Goal: Task Accomplishment & Management: Use online tool/utility

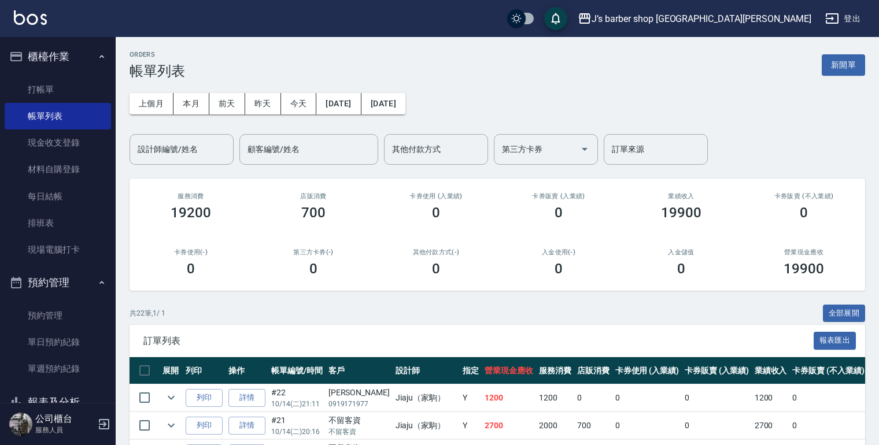
scroll to position [46, 0]
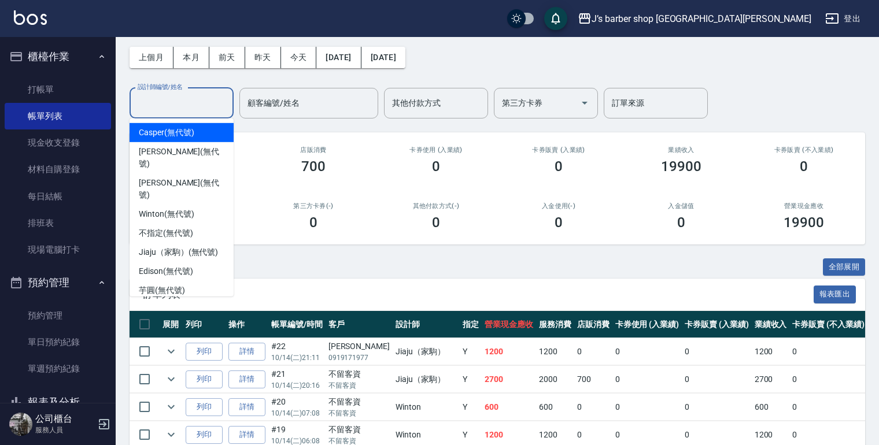
click at [178, 100] on input "設計師編號/姓名" at bounding box center [182, 103] width 94 height 20
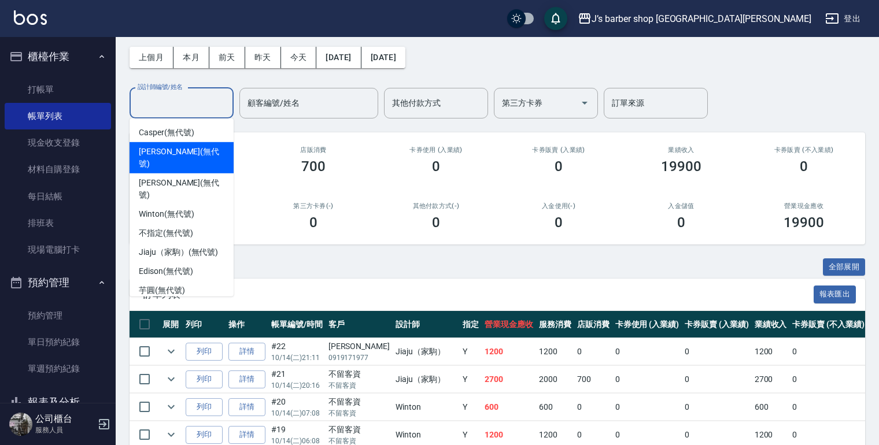
click at [171, 154] on span "[PERSON_NAME] (無代號)" at bounding box center [182, 158] width 86 height 24
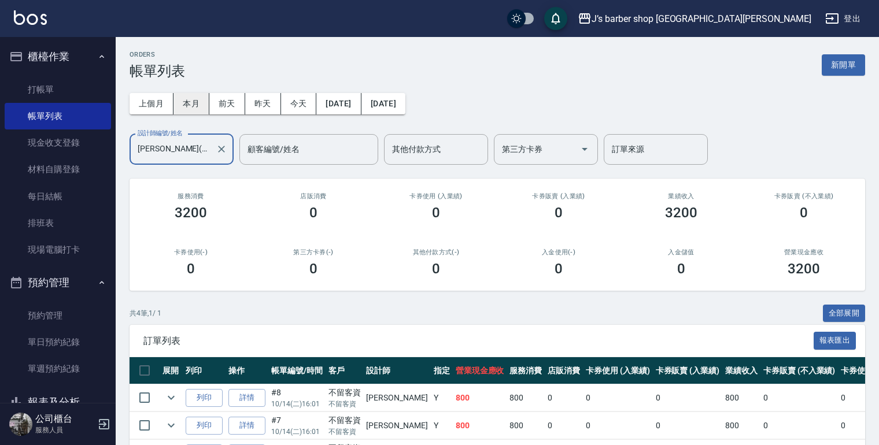
click at [194, 108] on button "本月" at bounding box center [192, 103] width 36 height 21
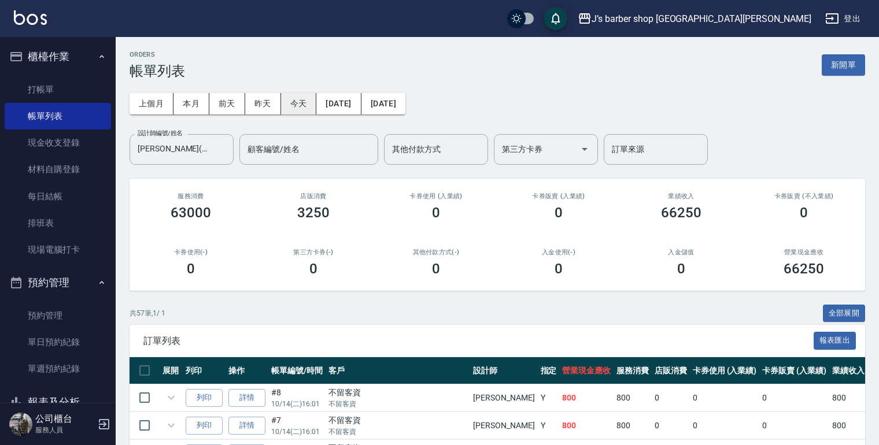
click at [290, 109] on button "今天" at bounding box center [299, 103] width 36 height 21
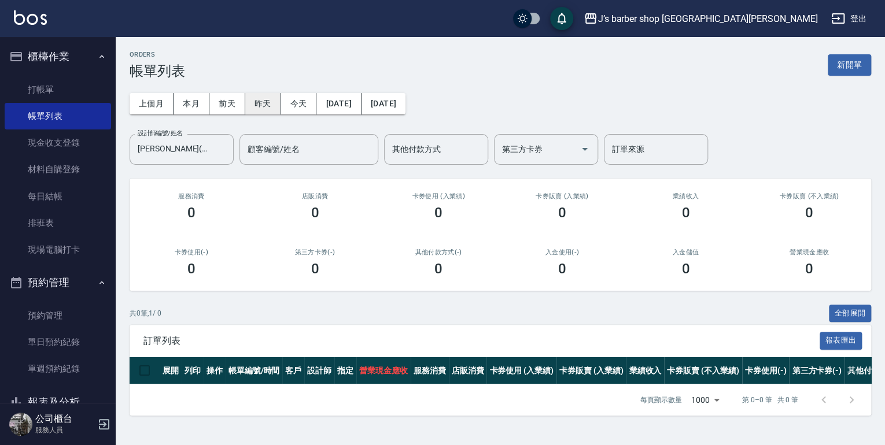
click at [257, 106] on button "昨天" at bounding box center [263, 103] width 36 height 21
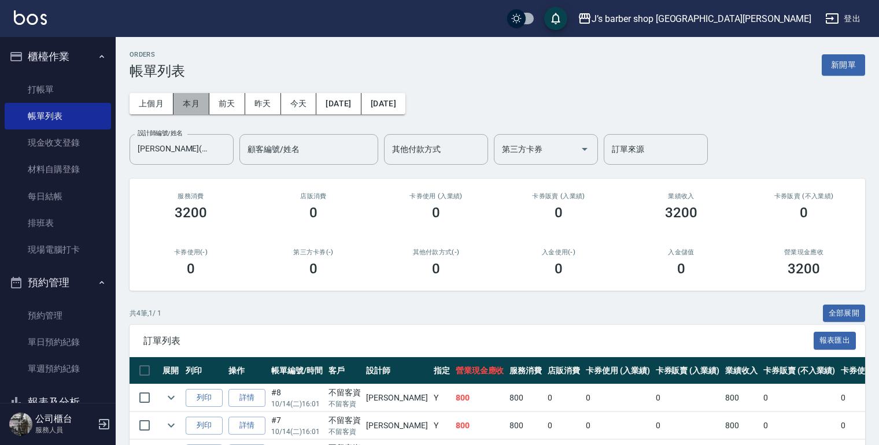
click at [201, 106] on button "本月" at bounding box center [192, 103] width 36 height 21
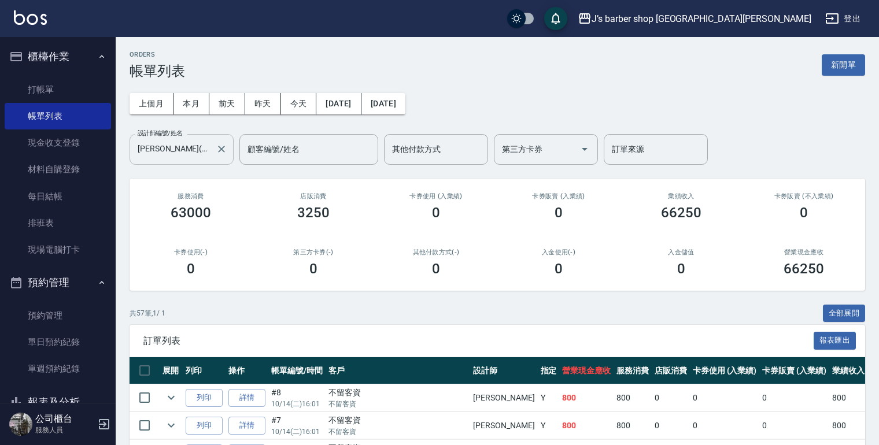
click at [185, 145] on input "[PERSON_NAME](無代號)" at bounding box center [173, 149] width 76 height 20
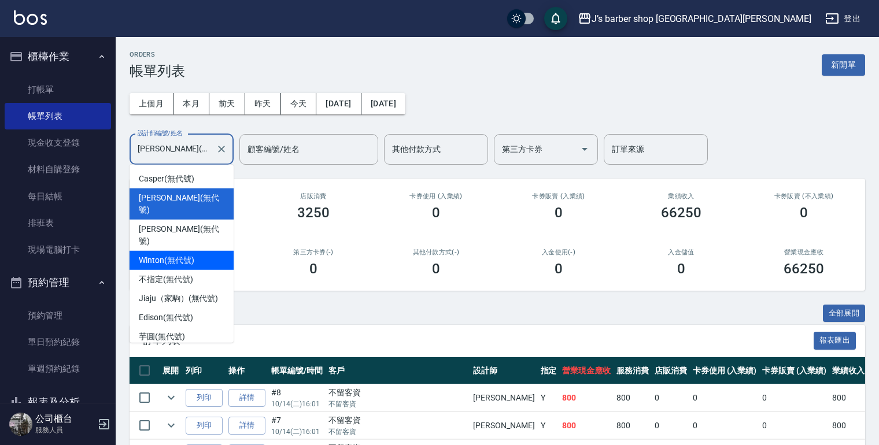
click at [176, 254] on span "Winton (無代號)" at bounding box center [166, 260] width 55 height 12
type input "Winton(無代號)"
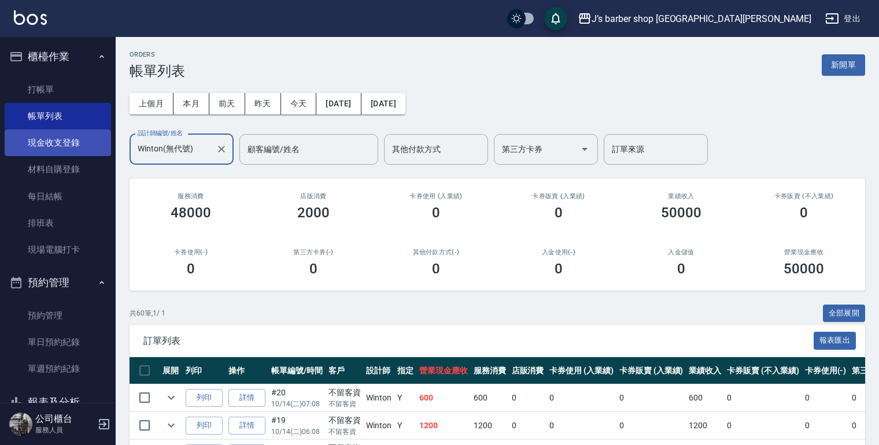
click at [84, 139] on link "現金收支登錄" at bounding box center [58, 143] width 106 height 27
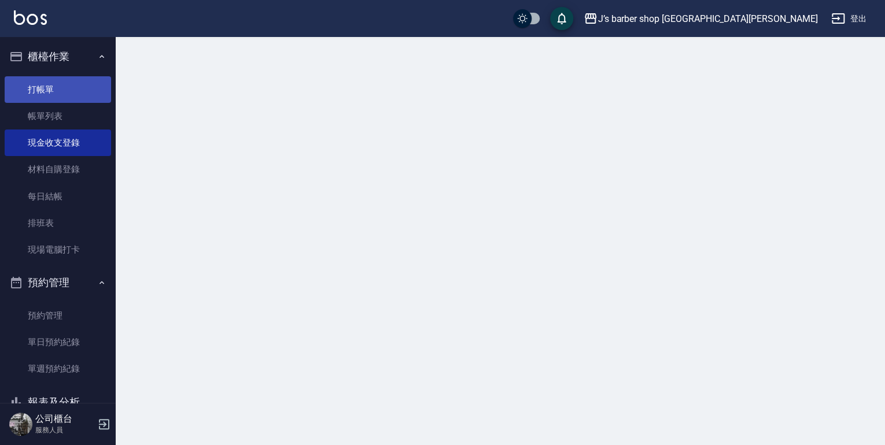
click at [93, 93] on link "打帳單" at bounding box center [58, 89] width 106 height 27
